Goal: Information Seeking & Learning: Check status

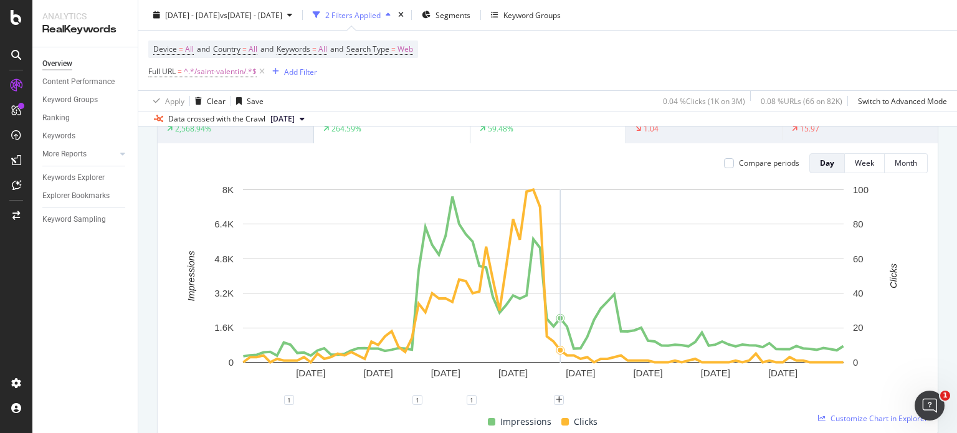
scroll to position [62, 0]
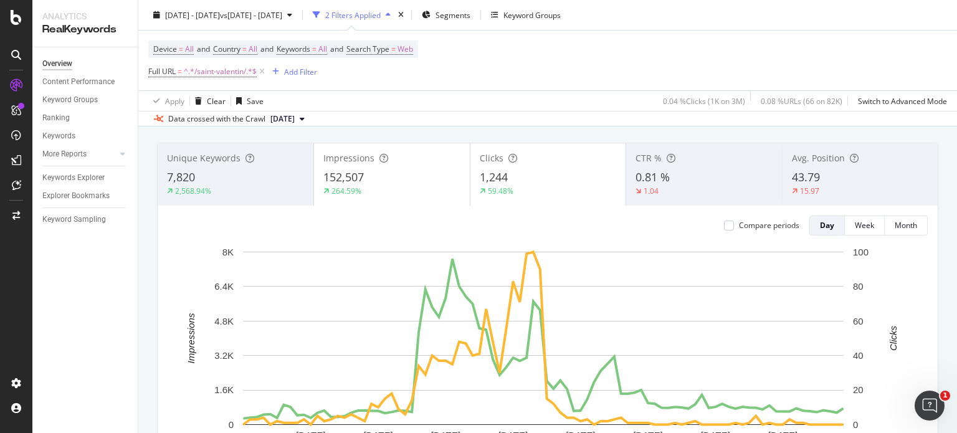
click at [352, 161] on span "Impressions" at bounding box center [348, 158] width 51 height 12
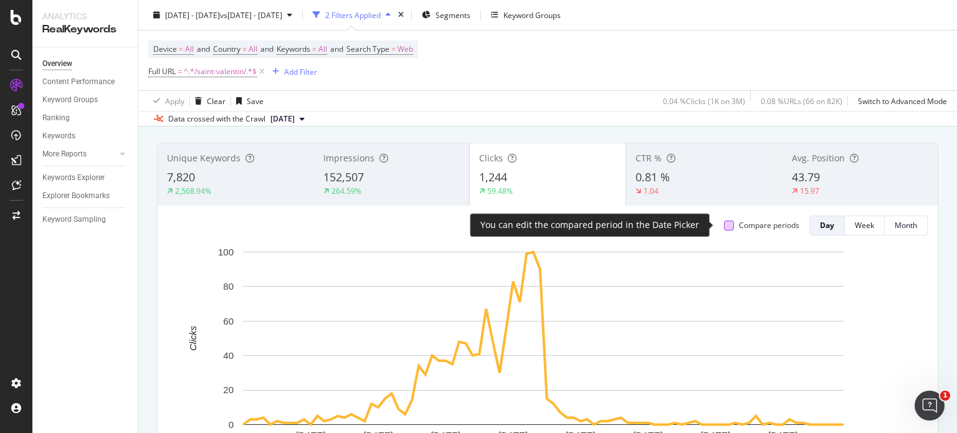
click at [724, 223] on div at bounding box center [729, 225] width 10 height 10
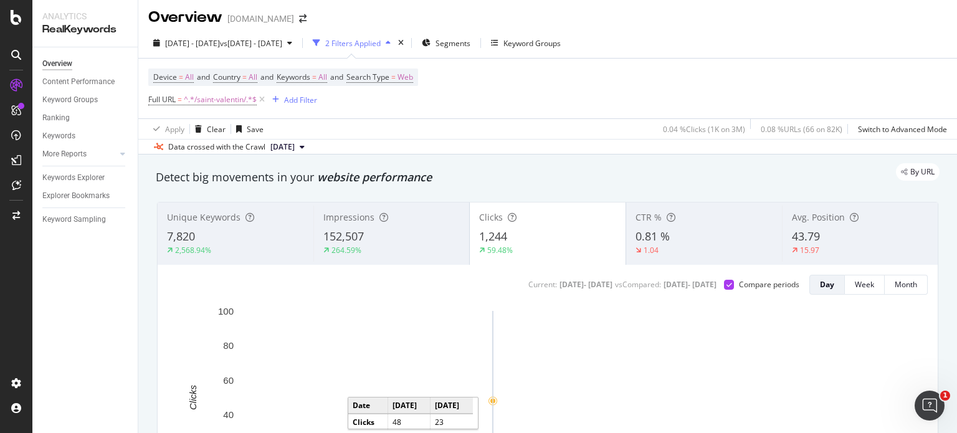
scroll to position [0, 0]
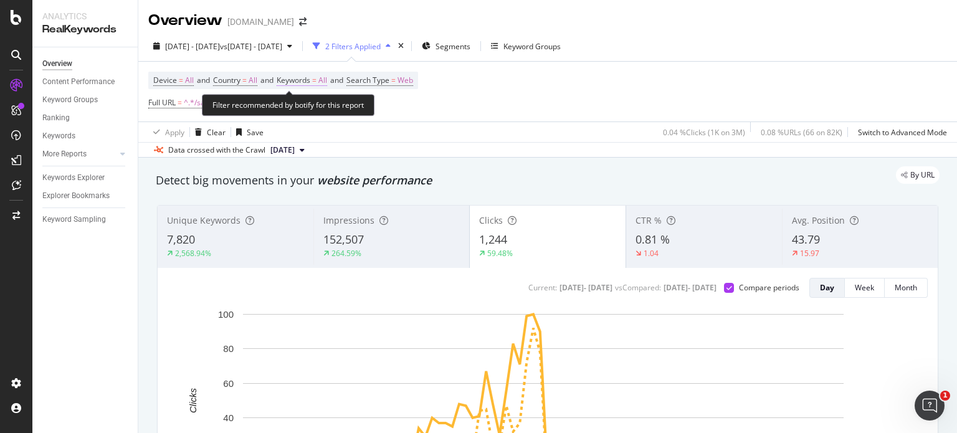
click at [316, 78] on span "=" at bounding box center [314, 80] width 4 height 11
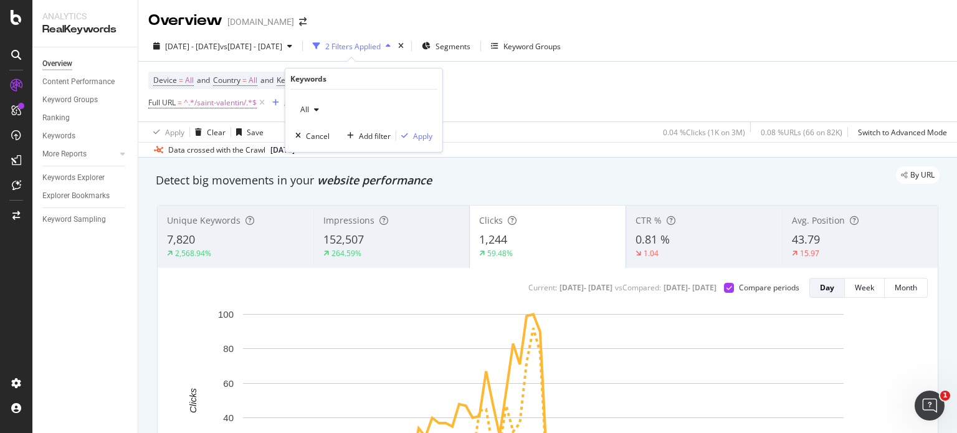
click at [311, 111] on div "button" at bounding box center [316, 109] width 15 height 7
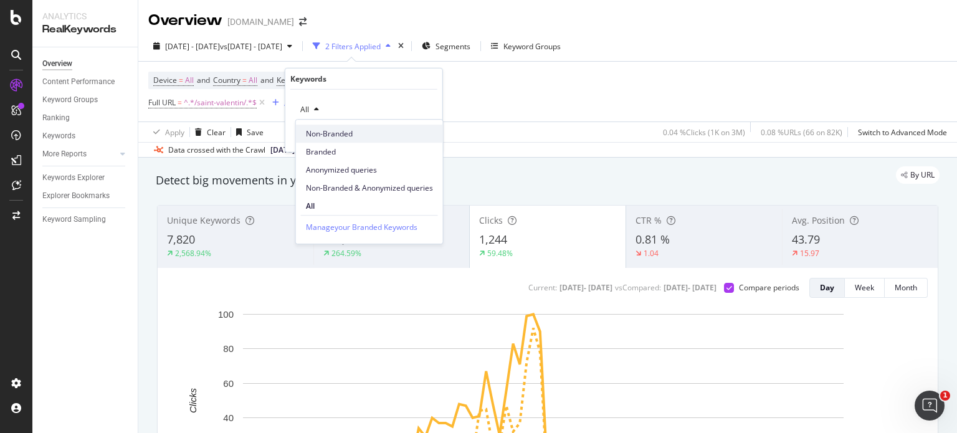
click at [325, 135] on span "Non-Branded" at bounding box center [369, 133] width 127 height 11
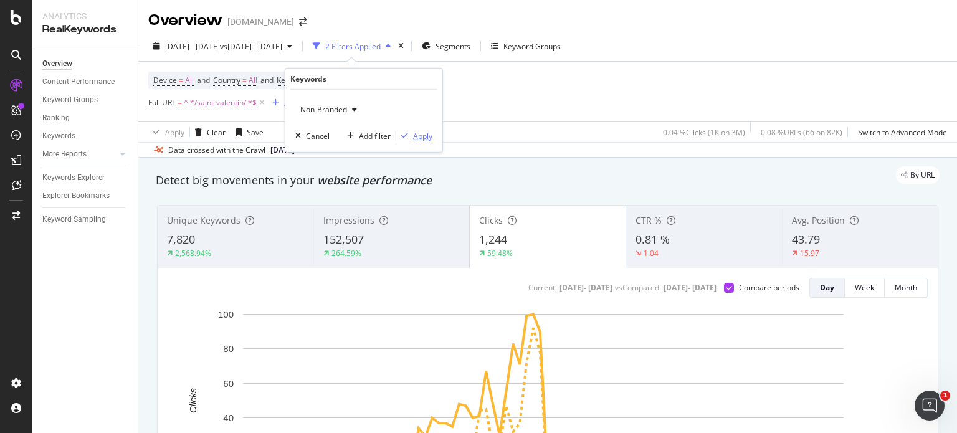
click at [421, 134] on div "Apply" at bounding box center [422, 135] width 19 height 11
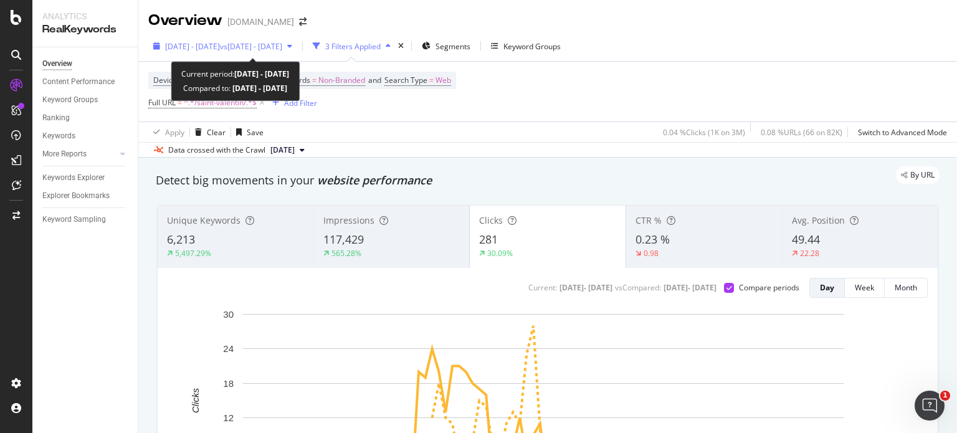
click at [217, 50] on span "[DATE] - [DATE]" at bounding box center [192, 46] width 55 height 11
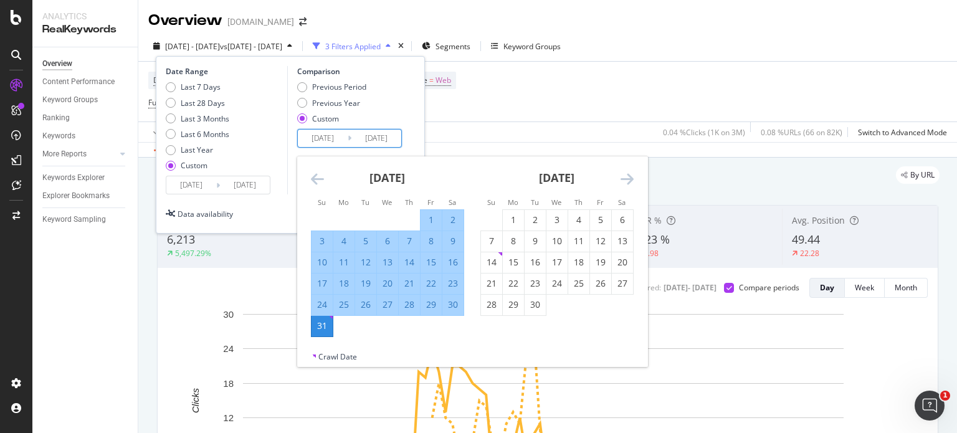
click at [336, 136] on input "[DATE]" at bounding box center [323, 138] width 50 height 17
type input "[DATE]"
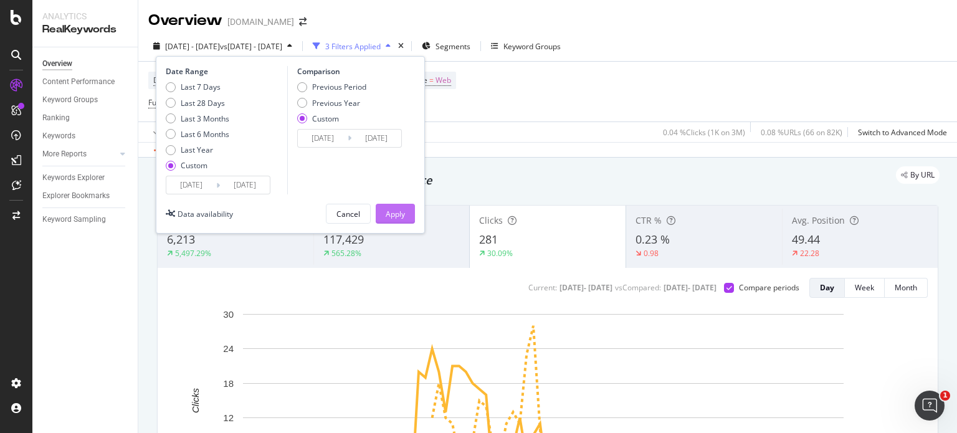
type input "[DATE]"
click at [405, 214] on button "Apply" at bounding box center [395, 214] width 39 height 20
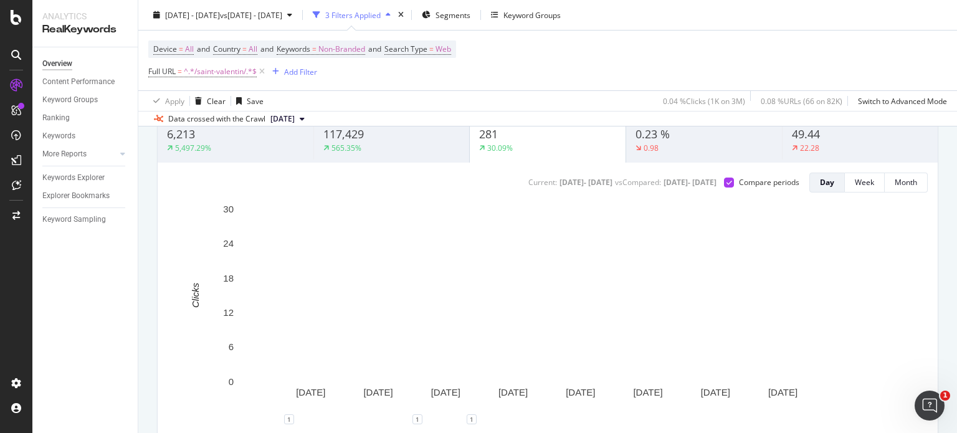
scroll to position [125, 0]
